Goal: Task Accomplishment & Management: Complete application form

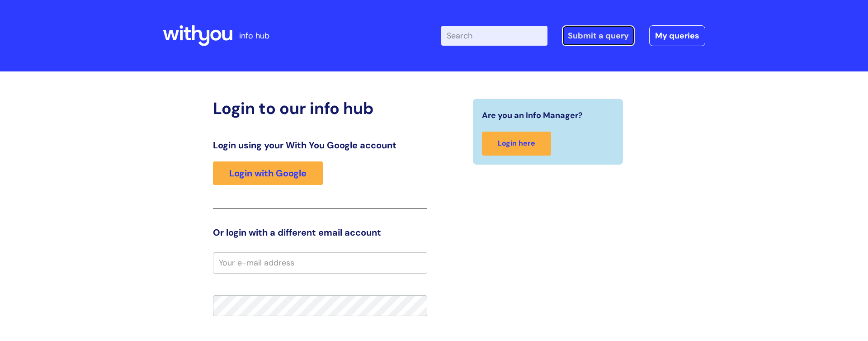
click at [599, 36] on link "Submit a query" at bounding box center [598, 35] width 73 height 21
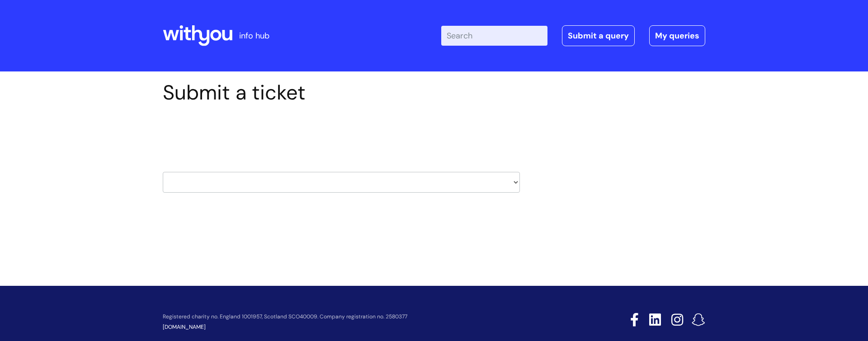
click at [519, 181] on select "HR / People IT and Support Clinical Drug Alerts Finance Accounts Data Support T…" at bounding box center [341, 182] width 357 height 21
select select "hr_/_people"
click at [163, 172] on select "HR / People IT and Support Clinical Drug Alerts Finance Accounts Data Support T…" at bounding box center [341, 182] width 357 height 21
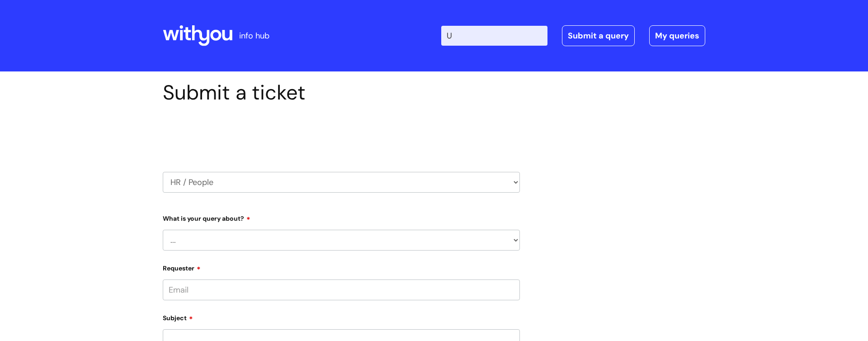
type input "U"
click at [519, 240] on select "... Absence Query Holiday Query Employee change request General HR Query iTrent…" at bounding box center [341, 240] width 357 height 21
select select "Holiday Query"
click at [163, 230] on select "... Absence Query Holiday Query Employee change request General HR Query iTrent…" at bounding box center [341, 240] width 357 height 21
click at [207, 288] on input "Requester" at bounding box center [341, 289] width 357 height 21
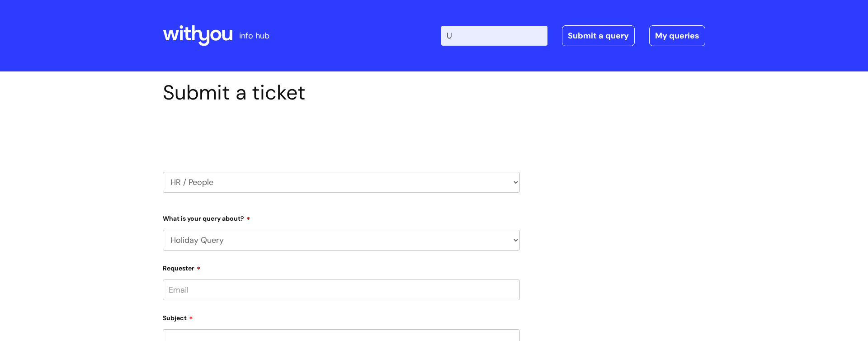
type input "a"
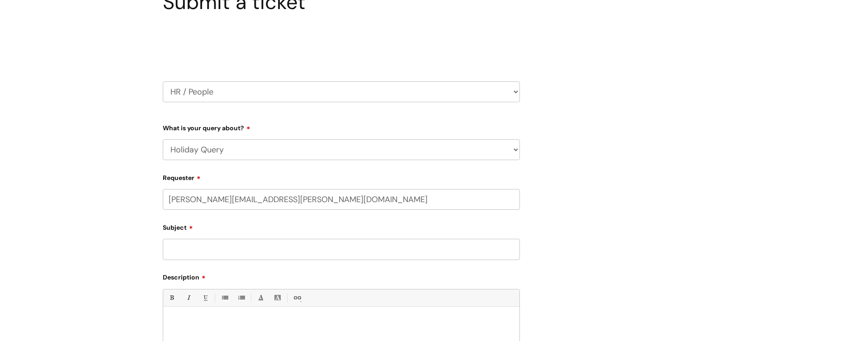
scroll to position [95, 0]
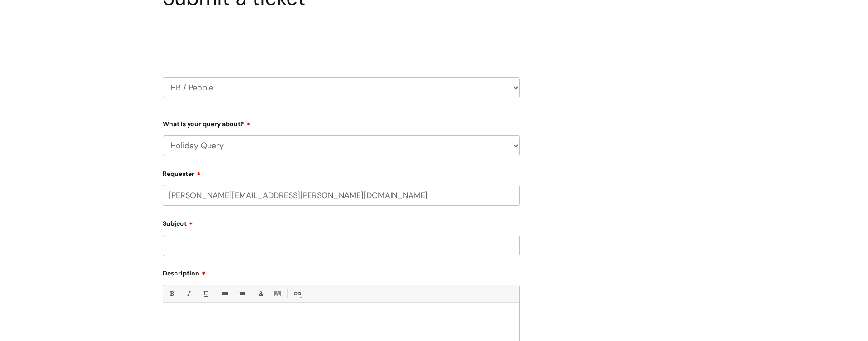
type input "Anne.Hanson@wearewithyou.org.uk"
click at [232, 241] on input "Subject" at bounding box center [341, 245] width 357 height 21
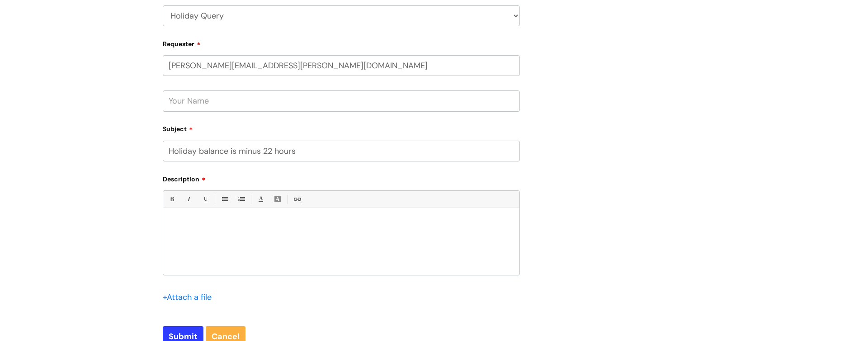
scroll to position [225, 0]
type input "Holiday balance is minus 22 hours"
click at [207, 233] on div at bounding box center [341, 243] width 356 height 62
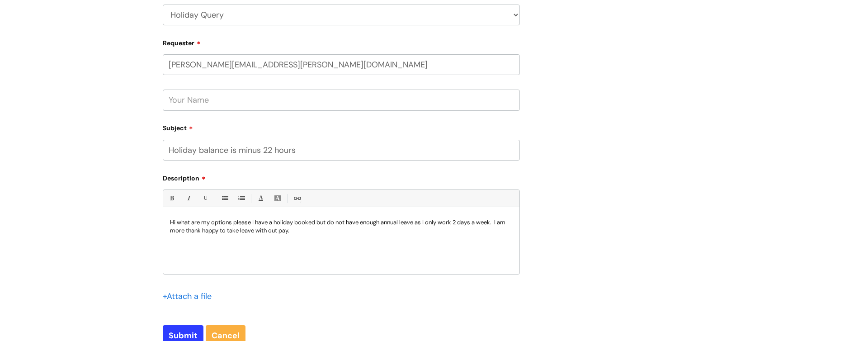
click at [252, 235] on p "Hi what are my options please I have a holiday booked but do not have enough an…" at bounding box center [341, 226] width 343 height 16
click at [182, 232] on p "Hi what are my options please I have a holiday booked but do not have enough an…" at bounding box center [341, 226] width 343 height 16
click at [184, 230] on p "Hi what are my options please I have a holiday booked but do not have enough an…" at bounding box center [341, 226] width 343 height 16
drag, startPoint x: 184, startPoint y: 235, endPoint x: 293, endPoint y: 270, distance: 114.4
click at [293, 270] on div "Hi what are my options please I have a holiday booked but do not have enough an…" at bounding box center [341, 243] width 356 height 62
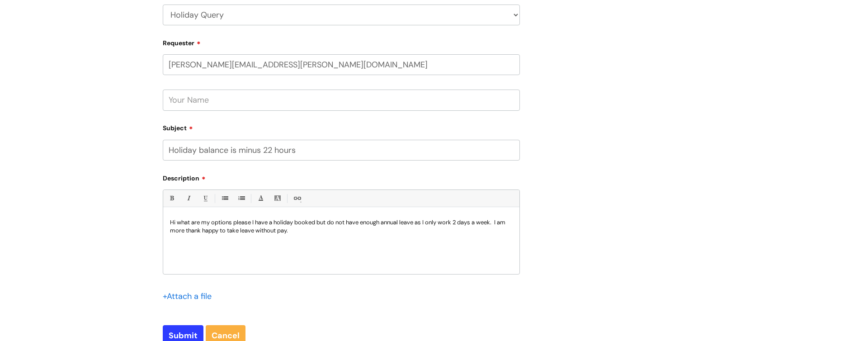
click at [201, 232] on p "Hi what are my options please I have a holiday booked but do not have enough an…" at bounding box center [341, 226] width 343 height 16
click at [180, 334] on input "Submit" at bounding box center [183, 335] width 41 height 21
type input "Please Wait..."
